Goal: Task Accomplishment & Management: Complete application form

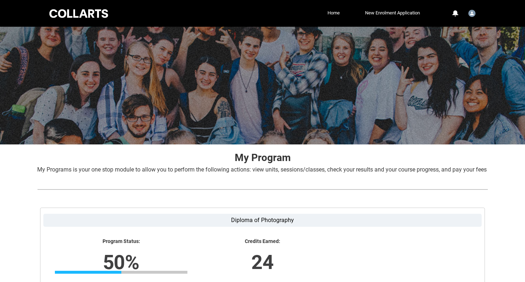
scroll to position [120, 0]
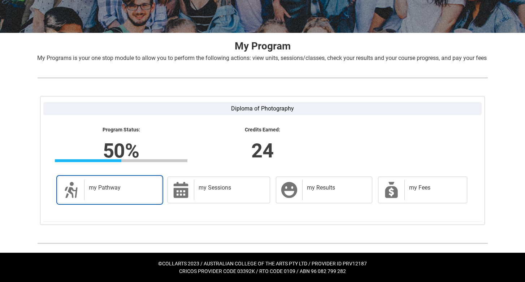
click at [132, 182] on div "my Pathway" at bounding box center [121, 190] width 74 height 20
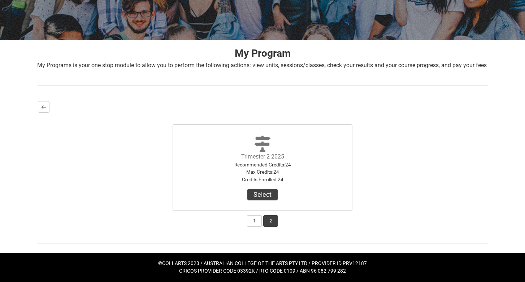
scroll to position [111, 0]
click at [48, 108] on button "Back" at bounding box center [44, 107] width 12 height 12
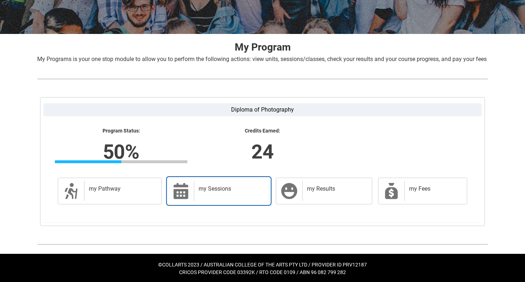
click at [239, 193] on h2 "my Sessions" at bounding box center [231, 188] width 64 height 7
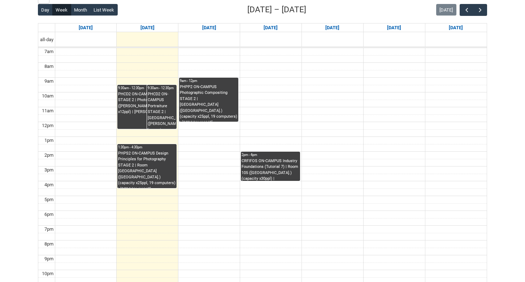
scroll to position [216, 0]
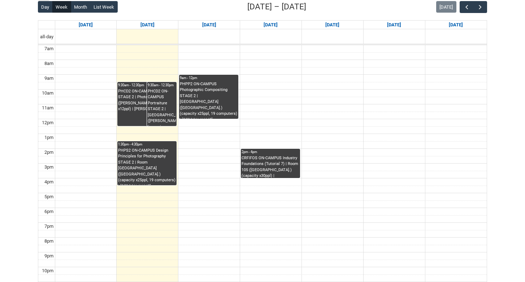
click at [258, 193] on td at bounding box center [271, 190] width 432 height 8
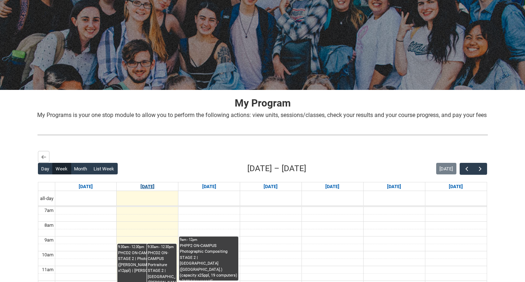
scroll to position [51, 0]
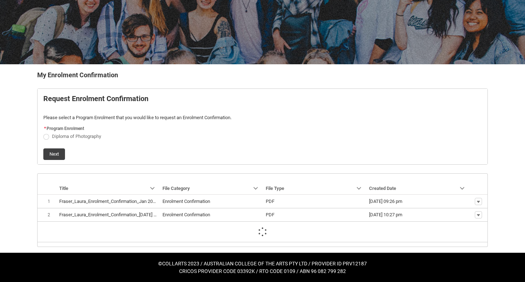
scroll to position [60, 0]
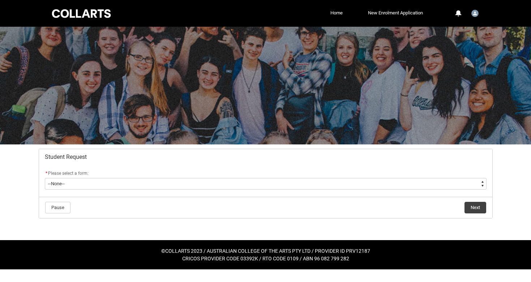
click at [357, 192] on flowruntime-screen-field "* Please select a form: * --None-- Academic Transcript Application to Appeal As…" at bounding box center [265, 180] width 450 height 23
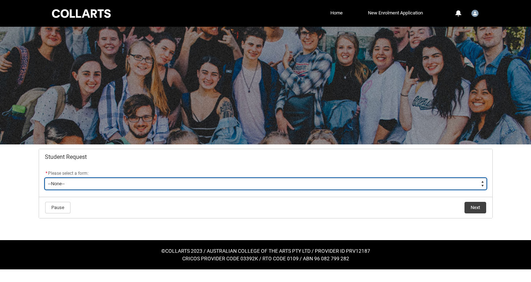
click at [365, 185] on select "--None-- Academic Transcript Application to Appeal Assignment Extension Change …" at bounding box center [266, 184] width 442 height 12
type lightning-select "Enrolment_Variation_Choice"
select select "Enrolment_Variation_Choice"
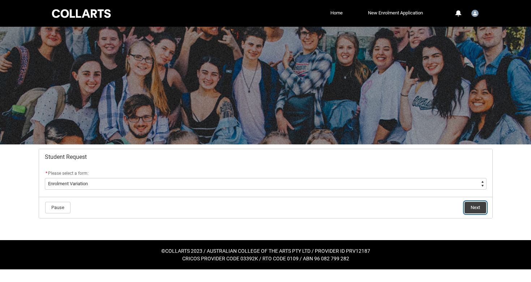
click at [469, 209] on button "Next" at bounding box center [475, 208] width 22 height 12
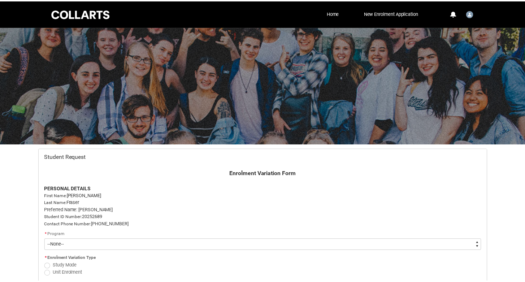
scroll to position [77, 0]
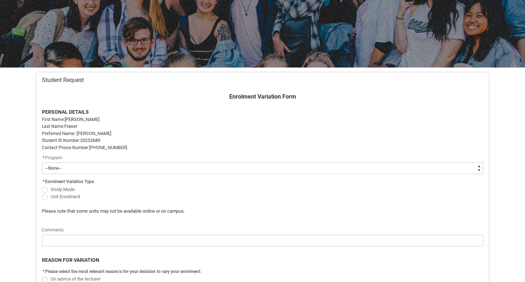
click at [376, 171] on select "--None-- Diploma of Photography" at bounding box center [263, 169] width 442 height 12
type lightning-select "recordPicklist_ProgramEnrollment.a0jOZ000003EReXYAW"
select select "recordPicklist_ProgramEnrollment.a0jOZ000003EReXYAW"
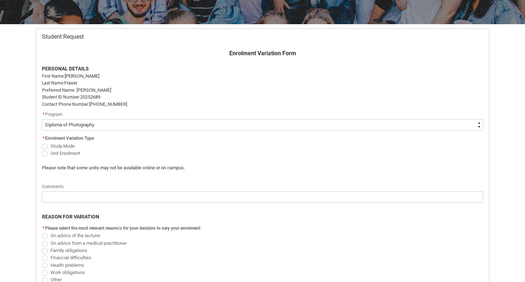
click at [44, 146] on span "Redu_Student_Request flow" at bounding box center [45, 147] width 6 height 6
click at [42, 142] on input "Study Mode" at bounding box center [42, 142] width 0 height 0
radio input "true"
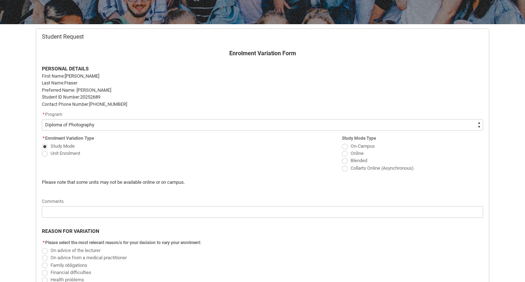
click at [46, 148] on span "Redu_Student_Request flow" at bounding box center [45, 147] width 6 height 6
click at [42, 142] on input "Study Mode" at bounding box center [42, 142] width 0 height 0
click at [46, 156] on span "Redu_Student_Request flow" at bounding box center [45, 154] width 6 height 6
click at [42, 150] on input "Unit Enrolment" at bounding box center [42, 149] width 0 height 0
radio input "true"
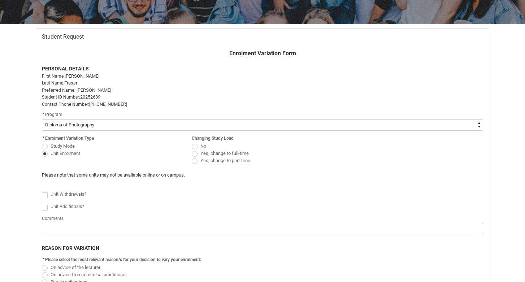
click at [46, 156] on span "Redu_Student_Request flow" at bounding box center [45, 154] width 6 height 6
click at [42, 150] on input "Unit Enrolment" at bounding box center [42, 149] width 0 height 0
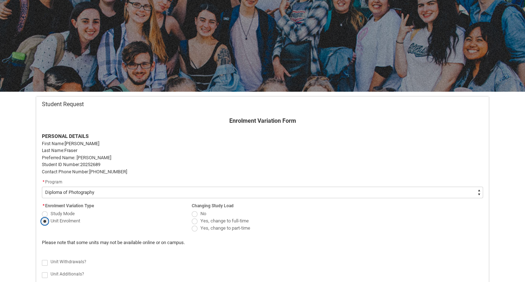
scroll to position [0, 0]
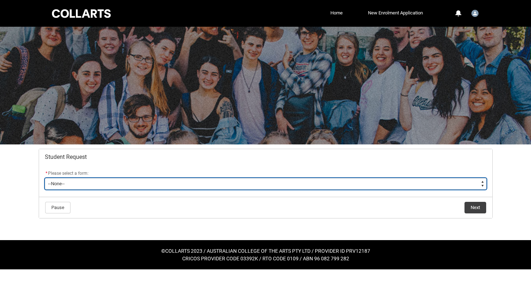
click at [211, 187] on select "--None-- Academic Transcript Application to Appeal Assignment Extension Change …" at bounding box center [266, 184] width 442 height 12
type lightning-select "Course_Credit_RPL_Choice"
select select "Course_Credit_RPL_Choice"
click at [340, 185] on select "--None-- Academic Transcript Application to Appeal Assignment Extension Change …" at bounding box center [266, 184] width 442 height 12
type lightning-select "Course_Transfer_Choice"
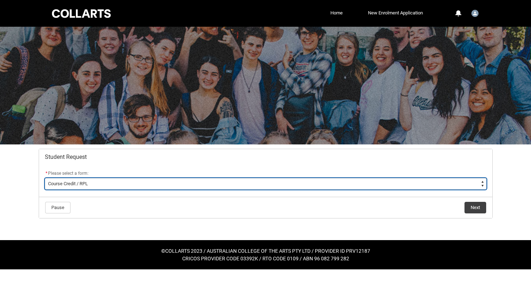
select select "Course_Transfer_Choice"
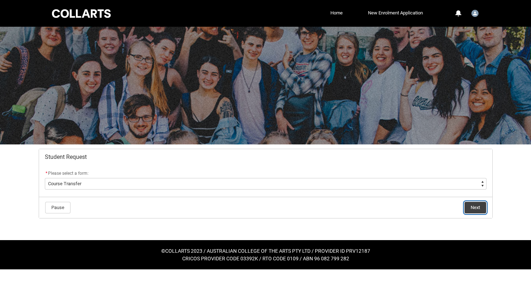
click at [468, 207] on button "Next" at bounding box center [475, 208] width 22 height 12
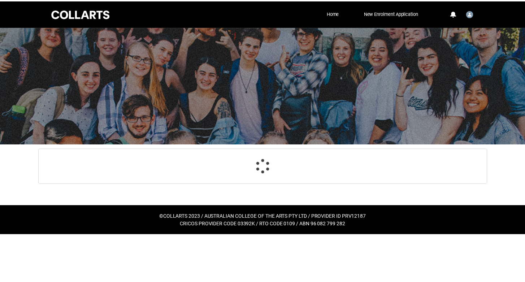
scroll to position [1, 0]
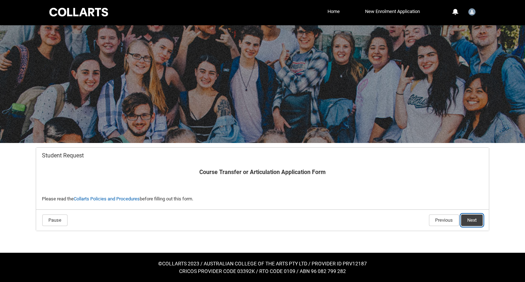
click at [472, 222] on button "Next" at bounding box center [472, 221] width 22 height 12
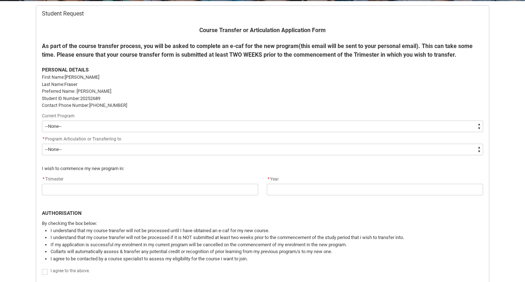
scroll to position [144, 0]
click at [165, 127] on select "--None-- Diploma of Photography" at bounding box center [263, 126] width 442 height 12
type lightning-select "recordPicklist_ProgramEnrollment.a0jOZ000003EReXYAW"
select select "recordPicklist_ProgramEnrollment.a0jOZ000003EReXYAW"
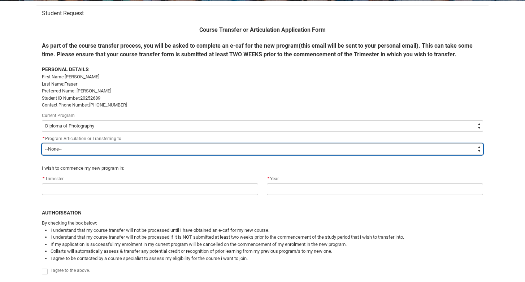
click at [166, 151] on select "--None-- Bachelor of Arts (Music Production) Bachelor of Design (Fashion & Sust…" at bounding box center [263, 149] width 442 height 12
type lightning-select "recordPicklist_Program.0015g00000jrDI6AAM"
select select "recordPicklist_Program.0015g00000jrDI6AAM"
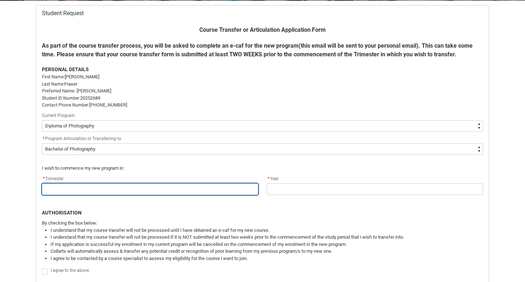
click at [127, 190] on input "Redu_Student_Request flow" at bounding box center [150, 190] width 216 height 12
type lightning-primitive-input-simple "3"
type input "3"
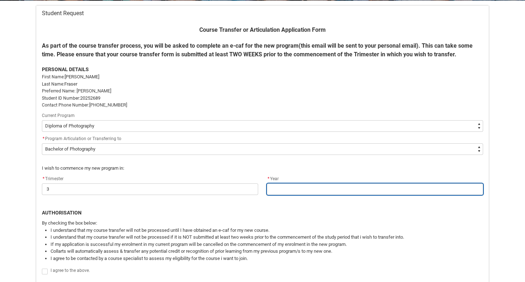
click at [293, 189] on input "Redu_Student_Request flow" at bounding box center [375, 190] width 216 height 12
type lightning-primitive-input-simple "2025"
type input "2025"
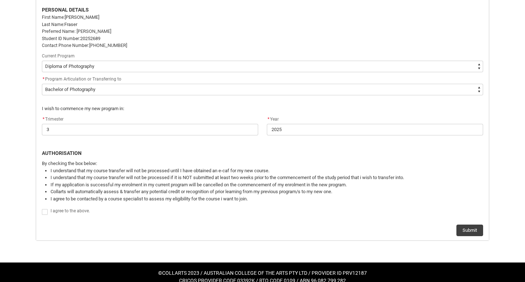
click at [44, 210] on span "Redu_Student_Request flow" at bounding box center [45, 212] width 6 height 6
click at [42, 208] on input "Redu_Student_Request flow" at bounding box center [42, 208] width 0 height 0
type lightning-input "true"
checkbox input "true"
